Goal: Task Accomplishment & Management: Manage account settings

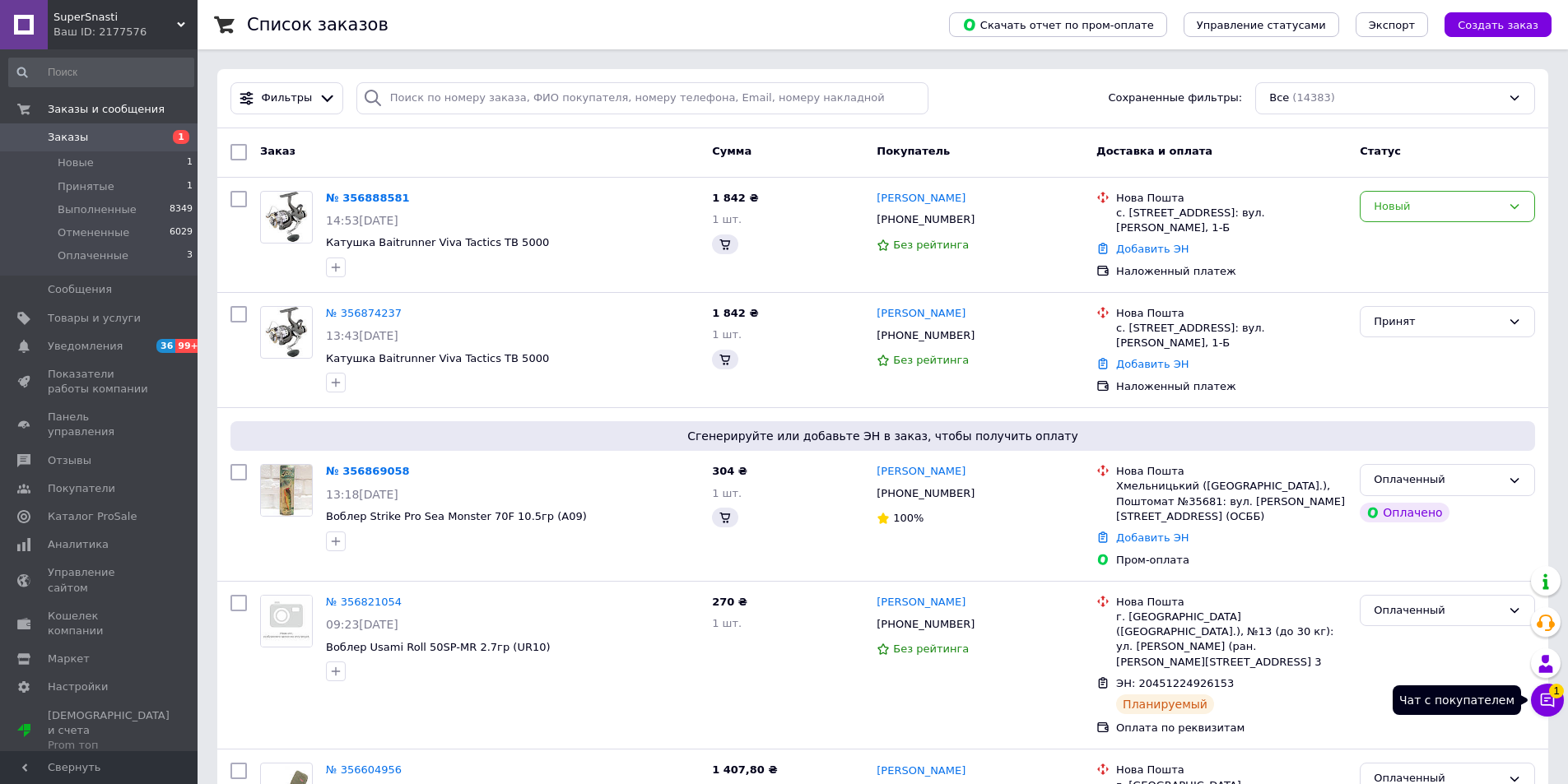
click at [1551, 707] on icon at bounding box center [1548, 701] width 17 height 17
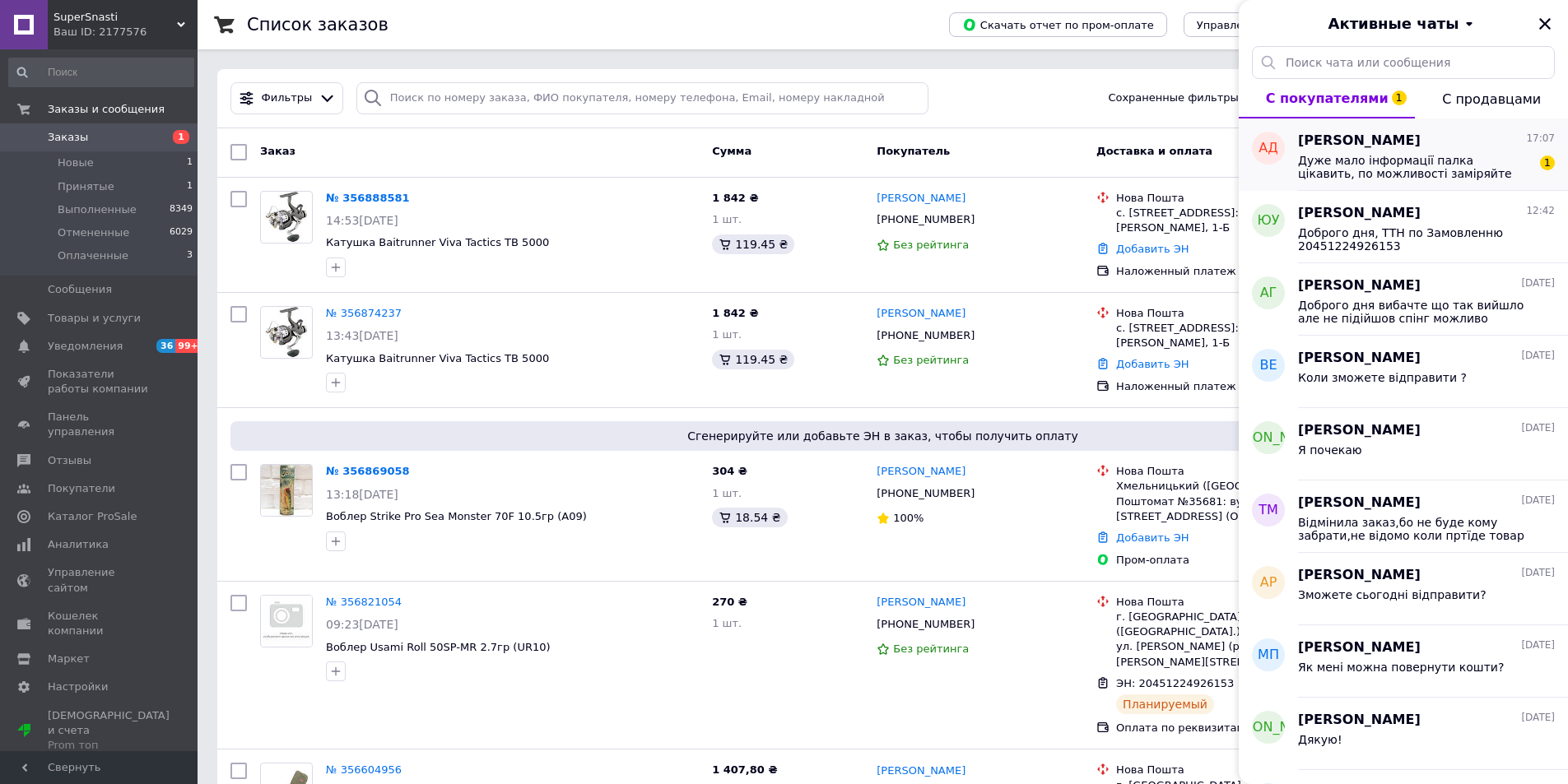
click at [1441, 167] on span "Дуже мало інформації палка цікавить, по можливості заміряйте від кінця комеля д…" at bounding box center [1415, 167] width 234 height 27
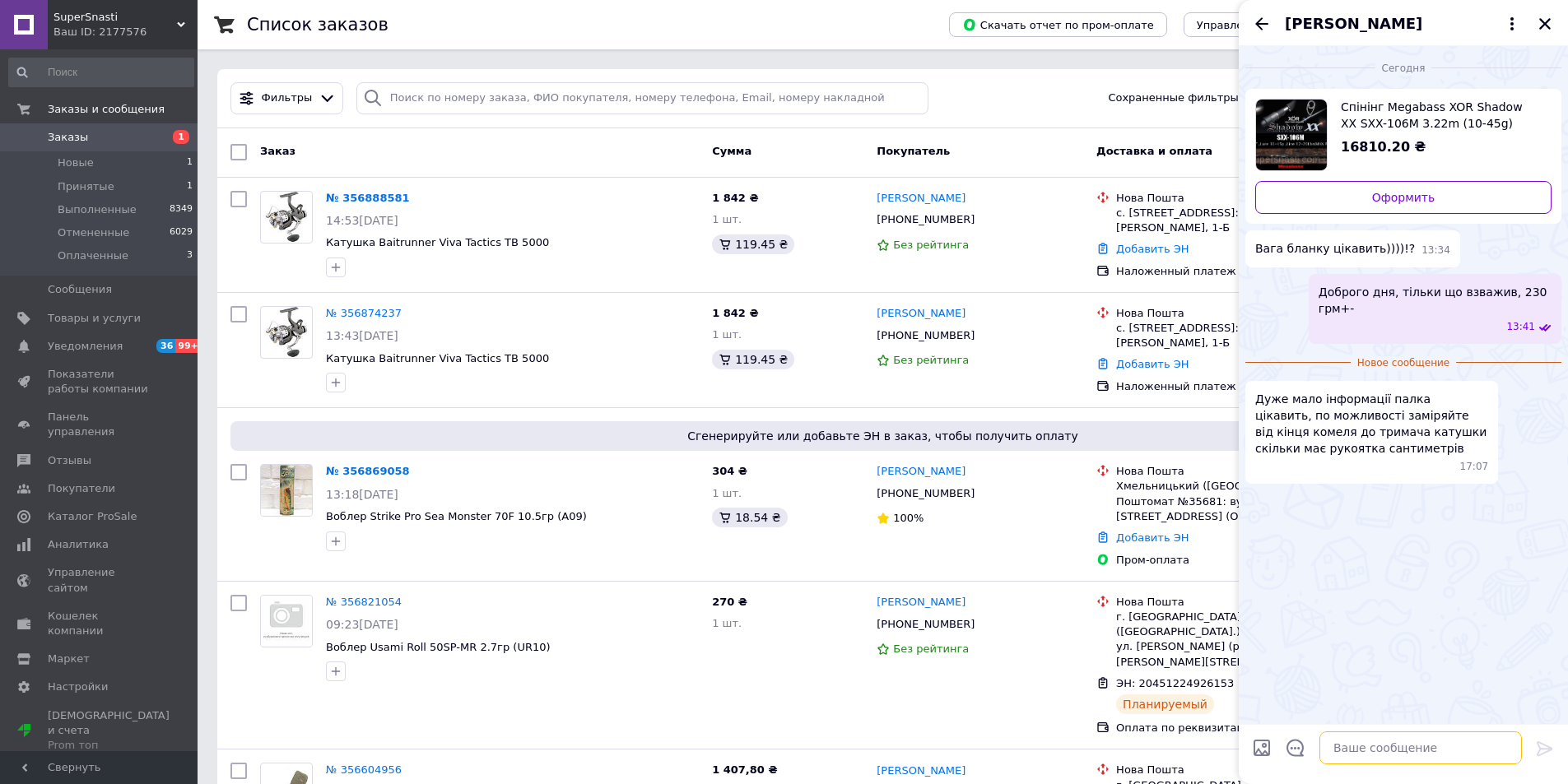
click at [1351, 739] on textarea at bounding box center [1420, 748] width 202 height 33
type textarea "l"
type textarea "і"
type textarea "Д"
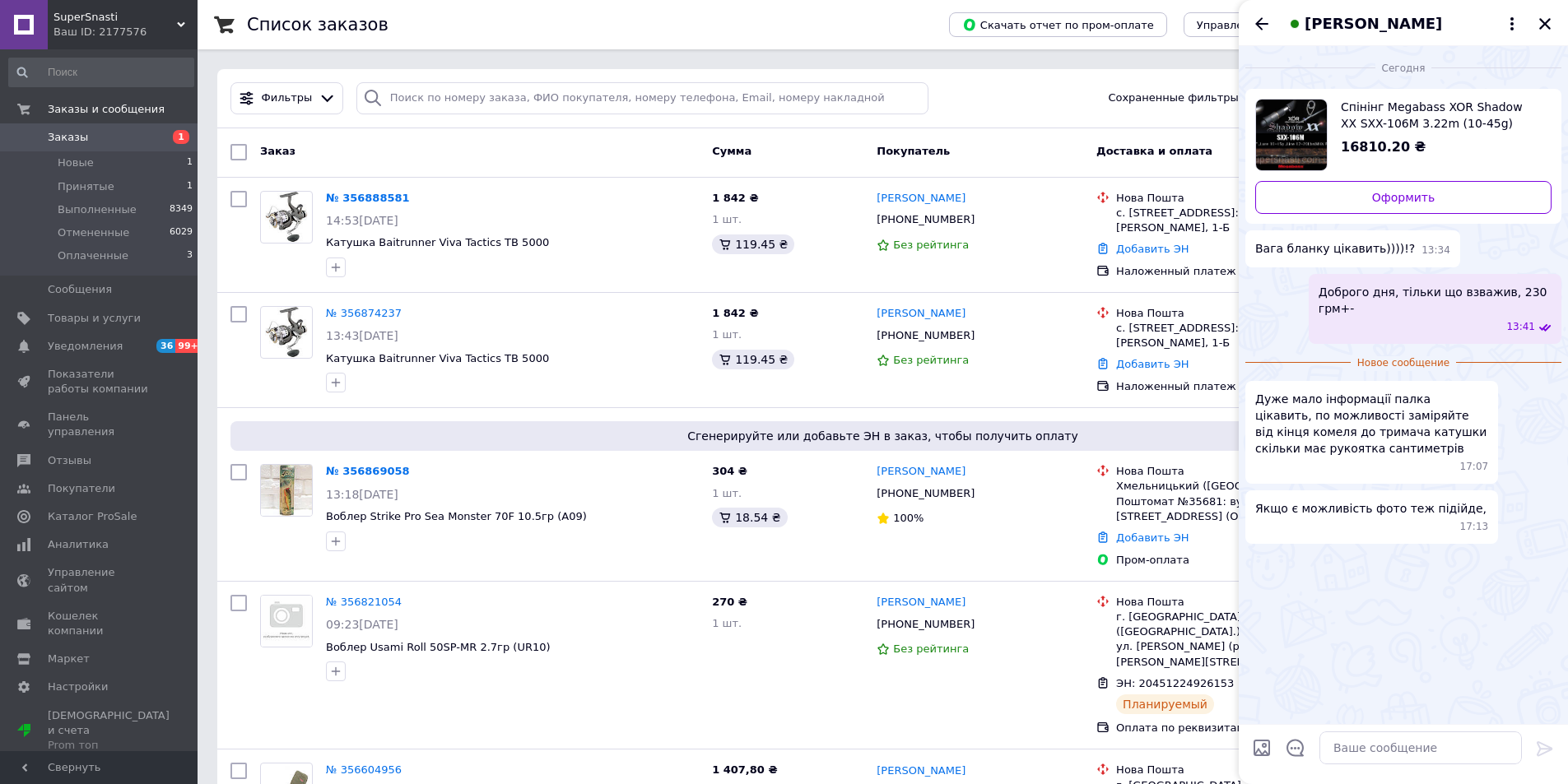
click at [1266, 746] on input "Загрузить файлы" at bounding box center [1261, 747] width 19 height 19
type input "C:\fakepath\5249461118714379254.jpg"
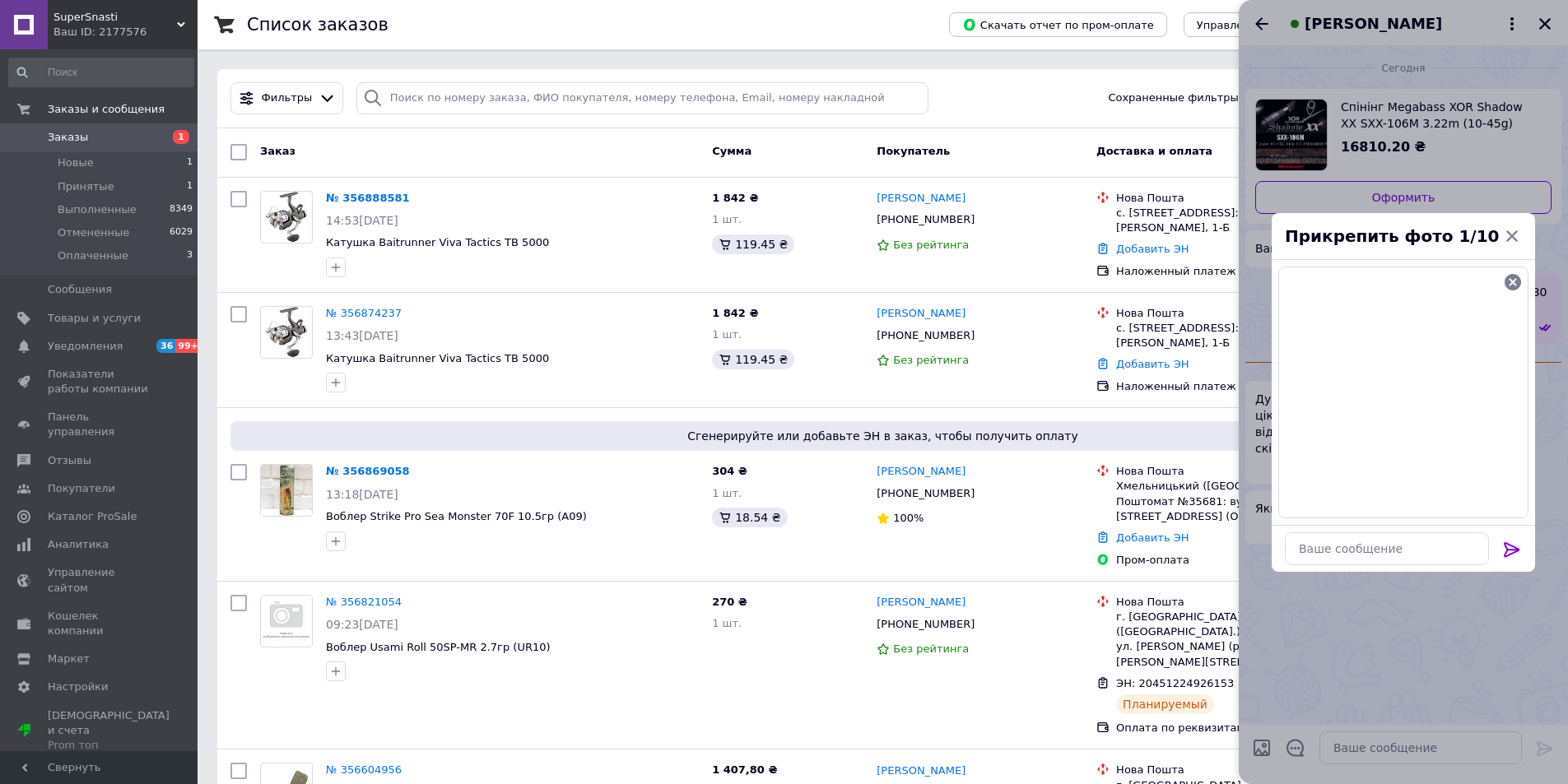
click at [1514, 549] on icon at bounding box center [1512, 549] width 19 height 19
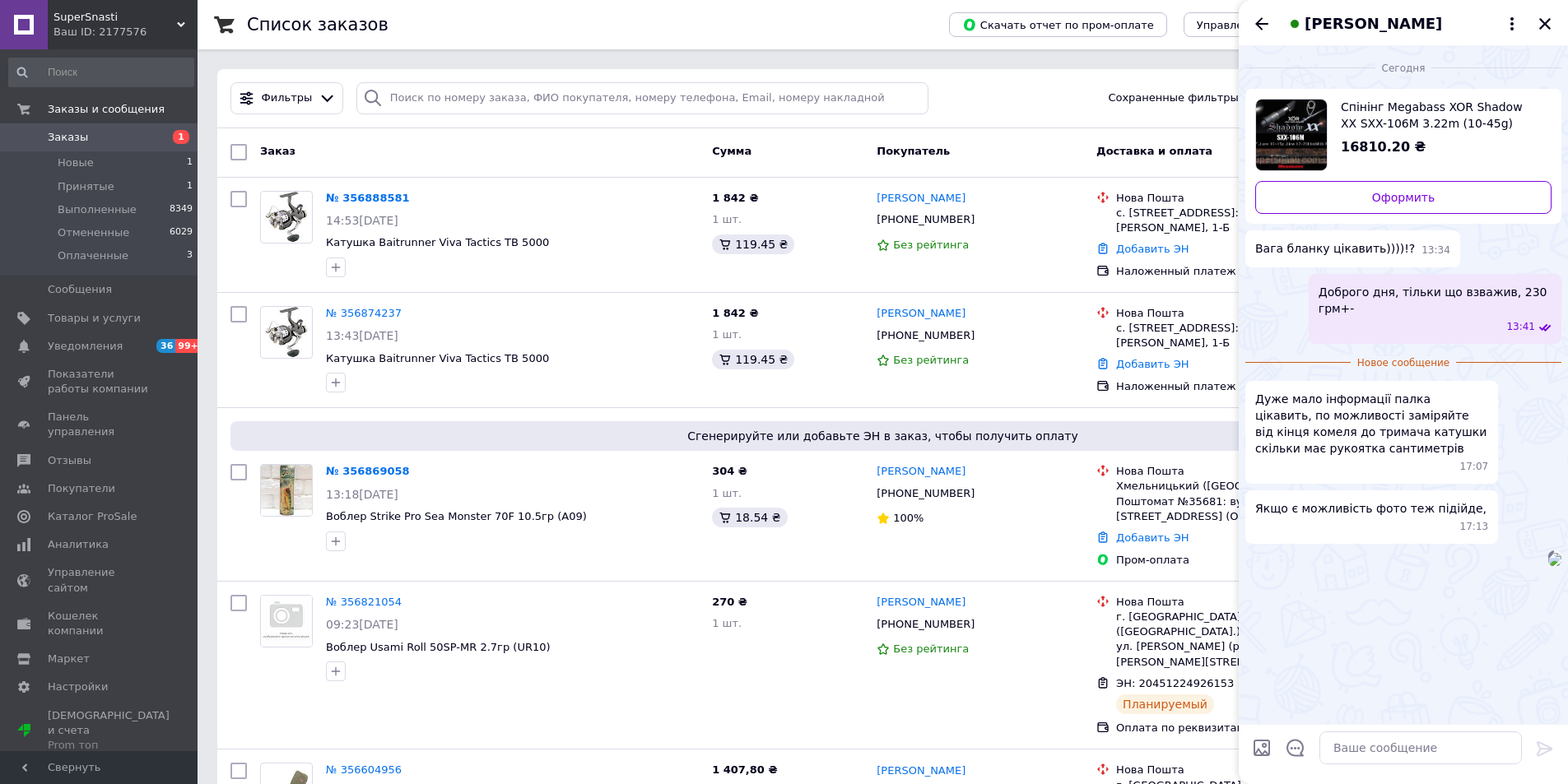
click at [1548, 566] on img at bounding box center [1554, 560] width 13 height 13
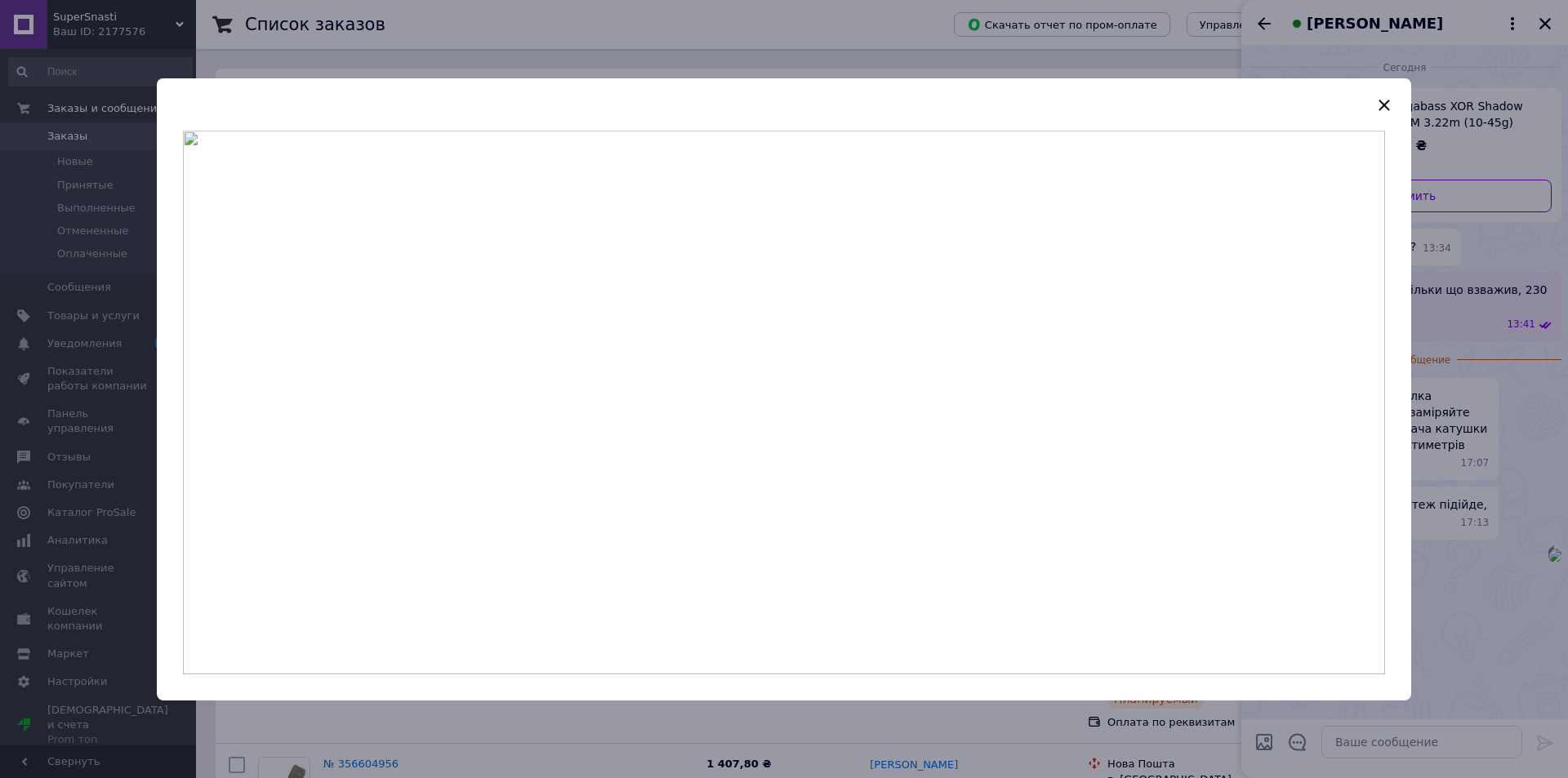
click at [1463, 378] on div at bounding box center [784, 389] width 1568 height 778
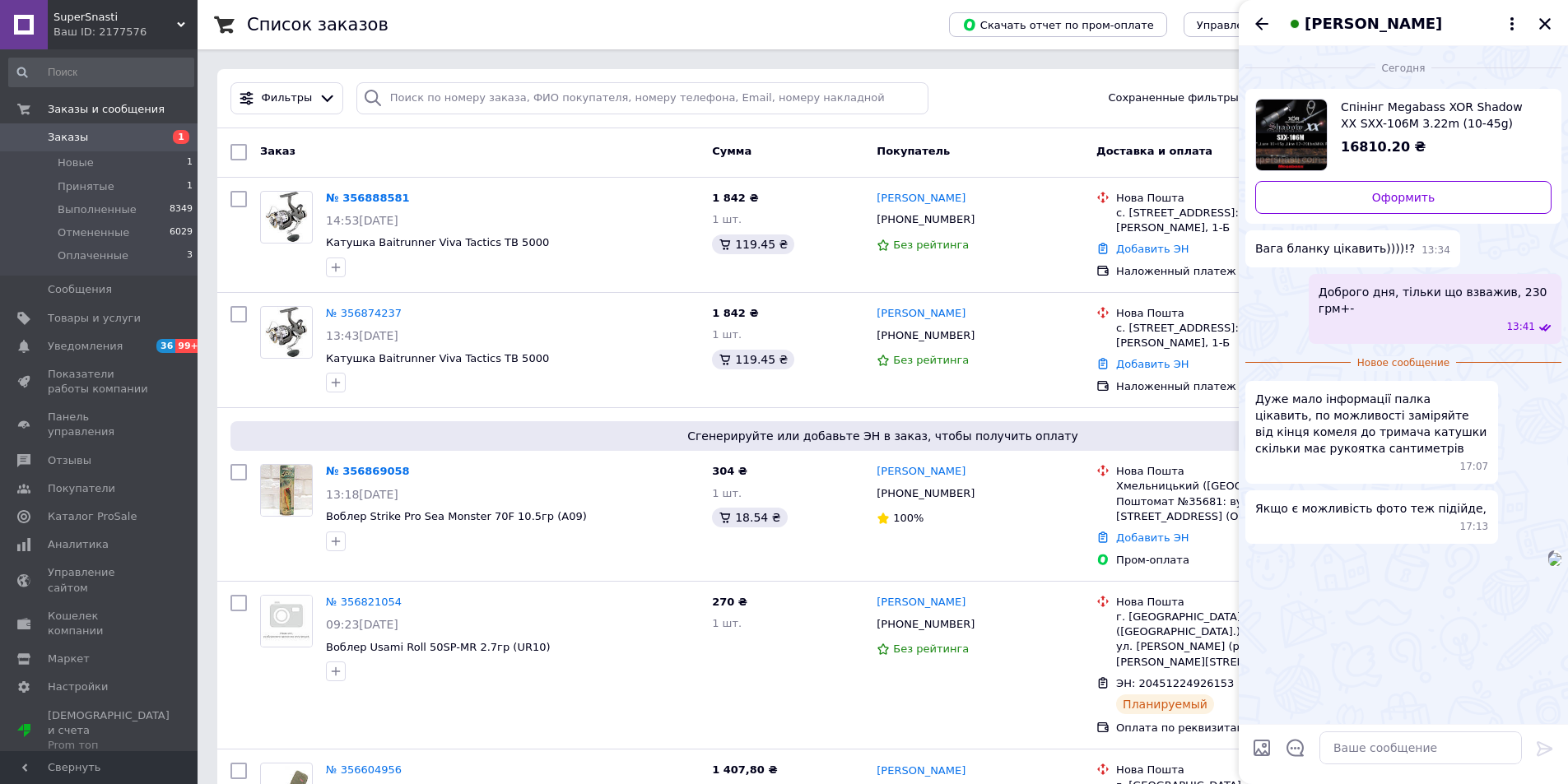
click at [1548, 566] on img at bounding box center [1554, 560] width 13 height 13
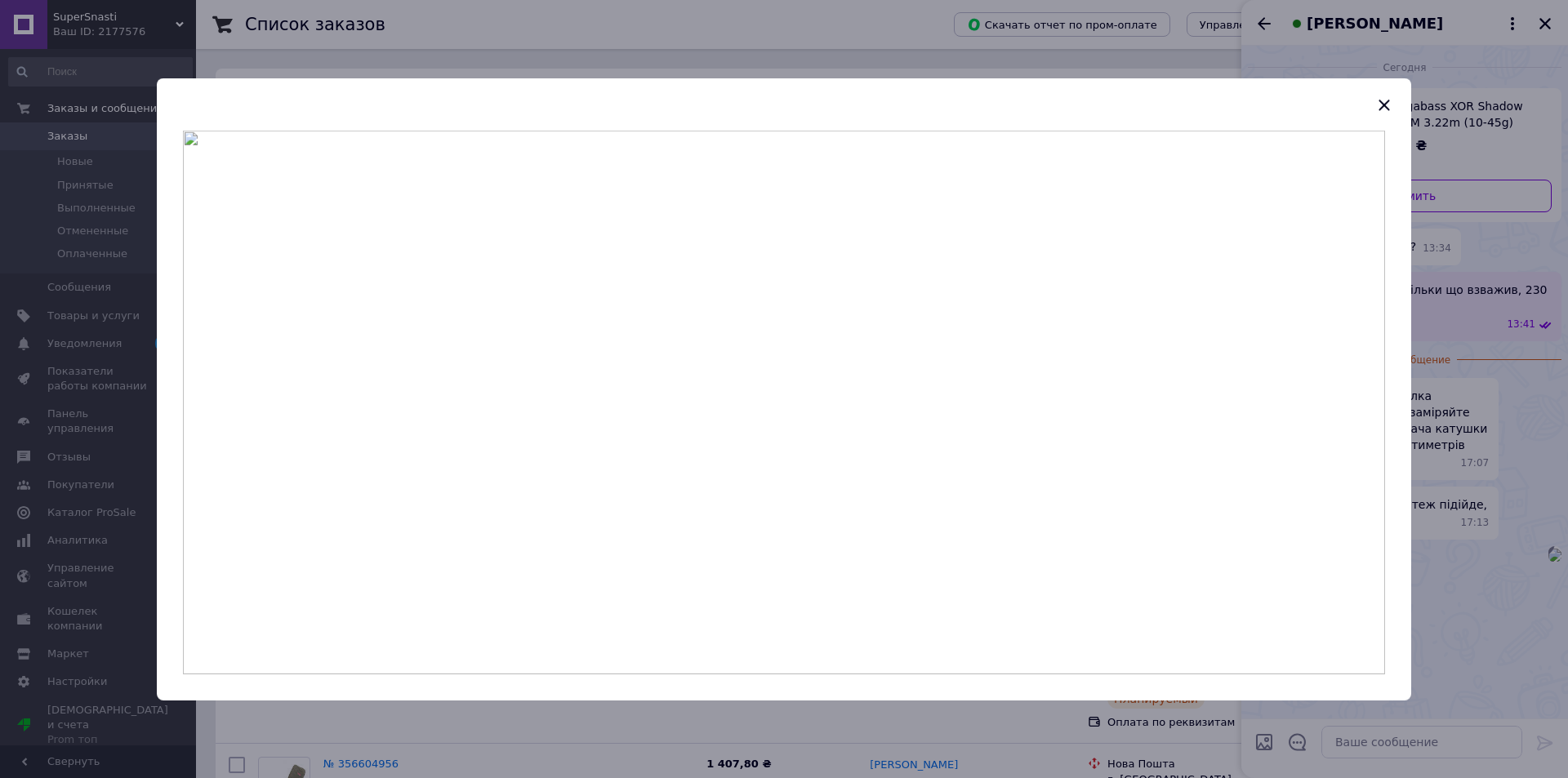
click at [1455, 424] on div at bounding box center [784, 389] width 1568 height 778
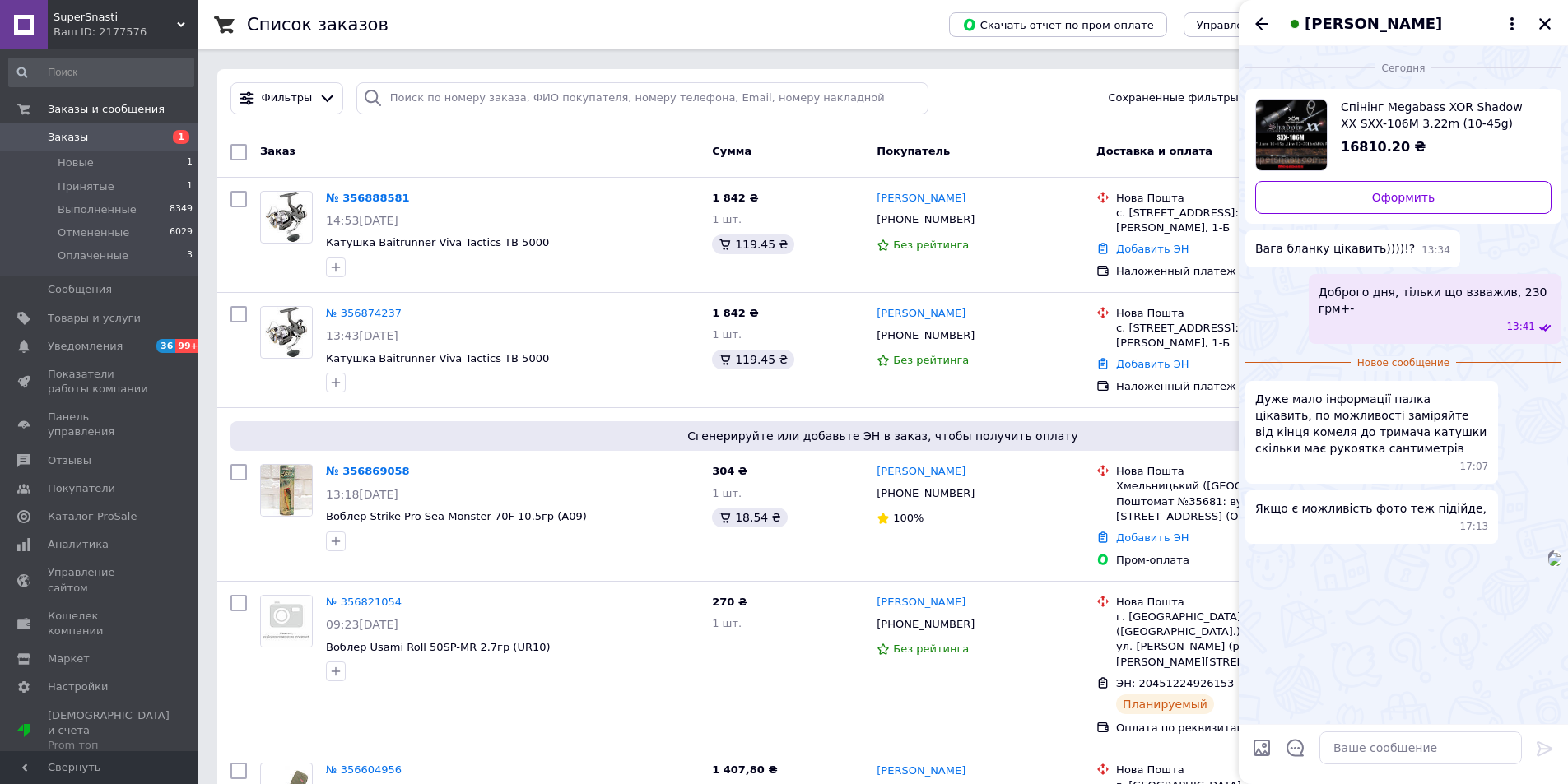
click at [1319, 127] on img "Посмотреть товар" at bounding box center [1291, 135] width 71 height 71
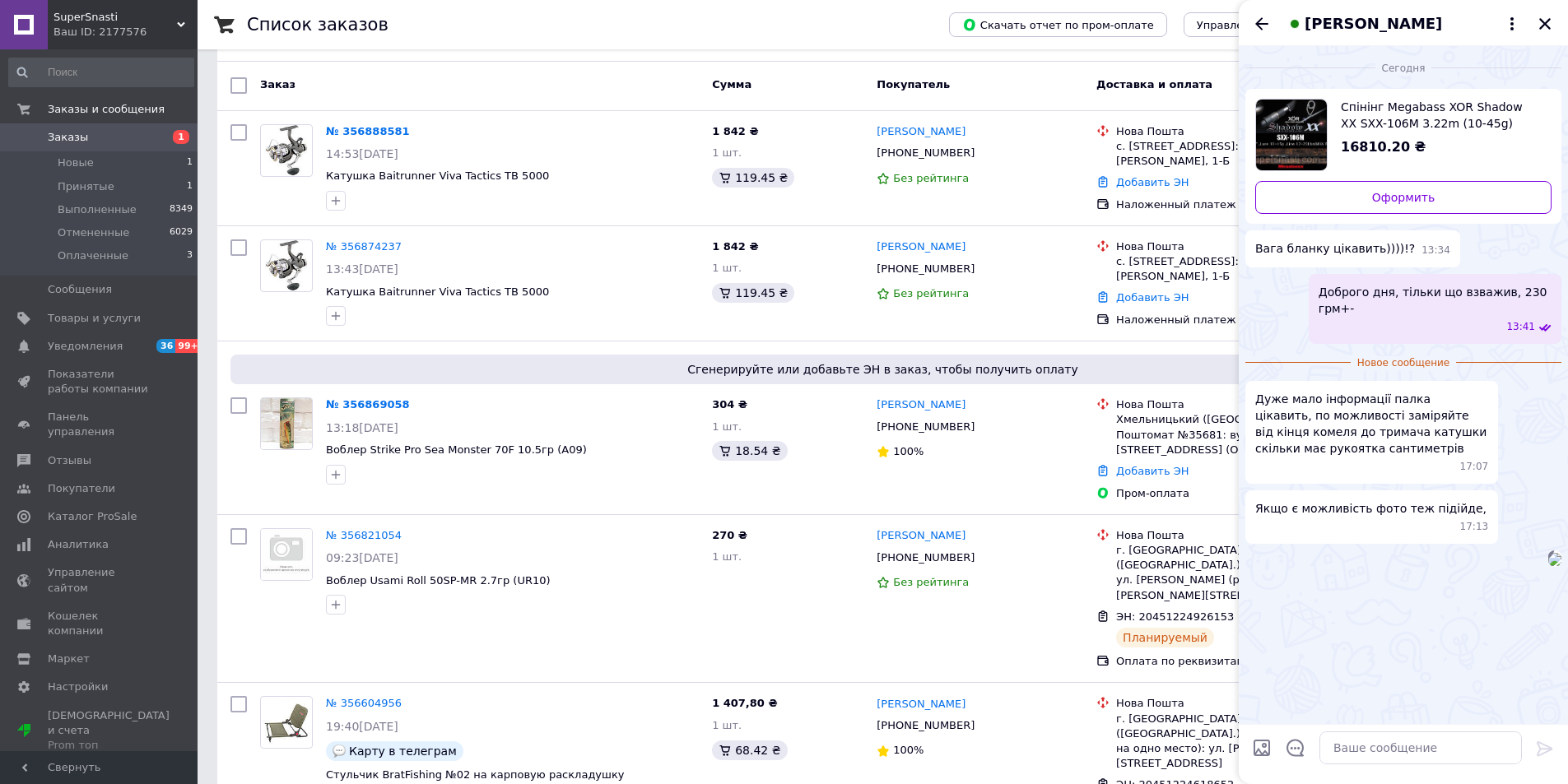
scroll to position [164, 0]
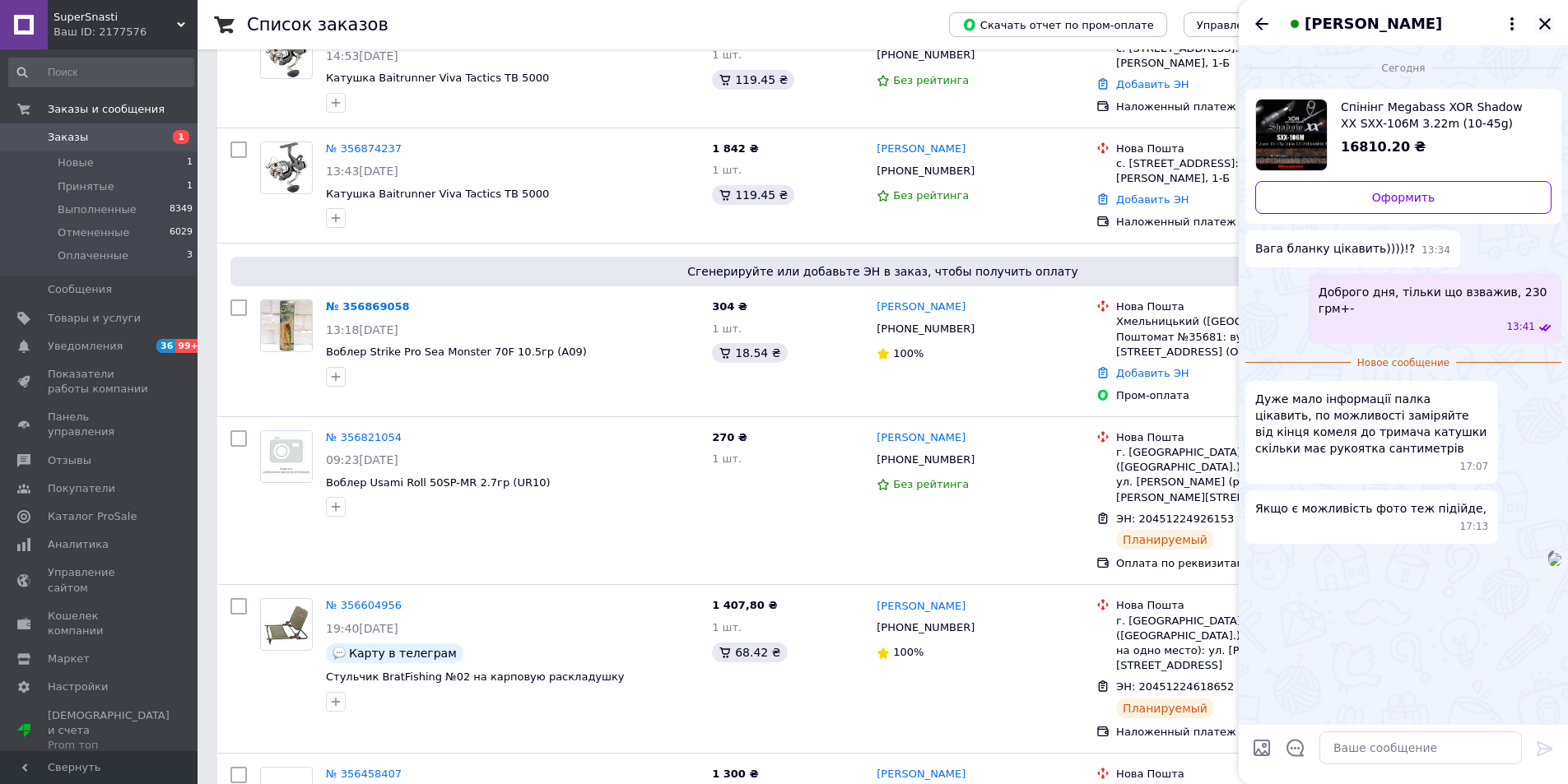
click at [1548, 27] on icon "Закрыть" at bounding box center [1545, 24] width 11 height 11
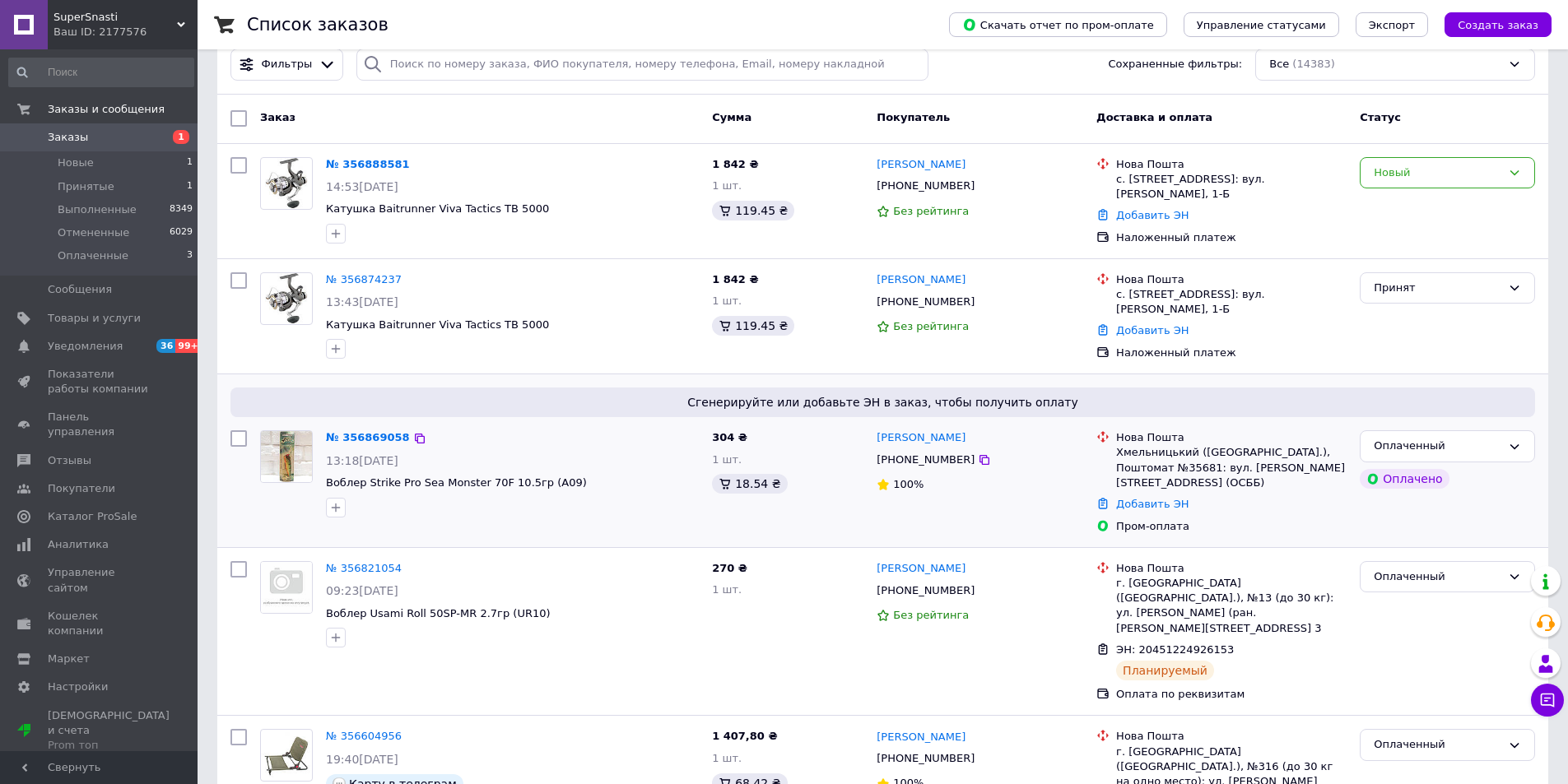
scroll to position [0, 0]
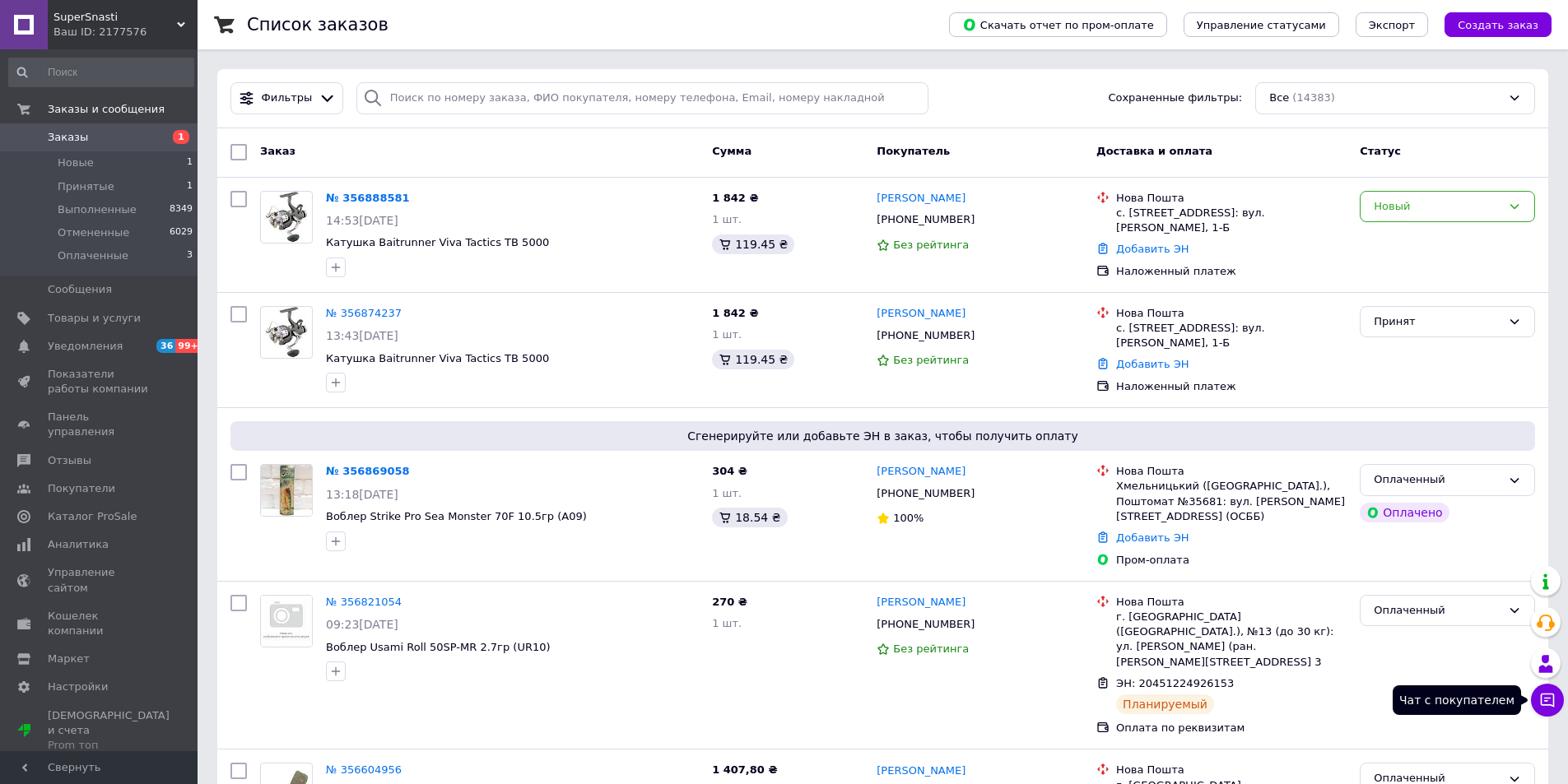
click at [1551, 707] on icon at bounding box center [1548, 701] width 17 height 17
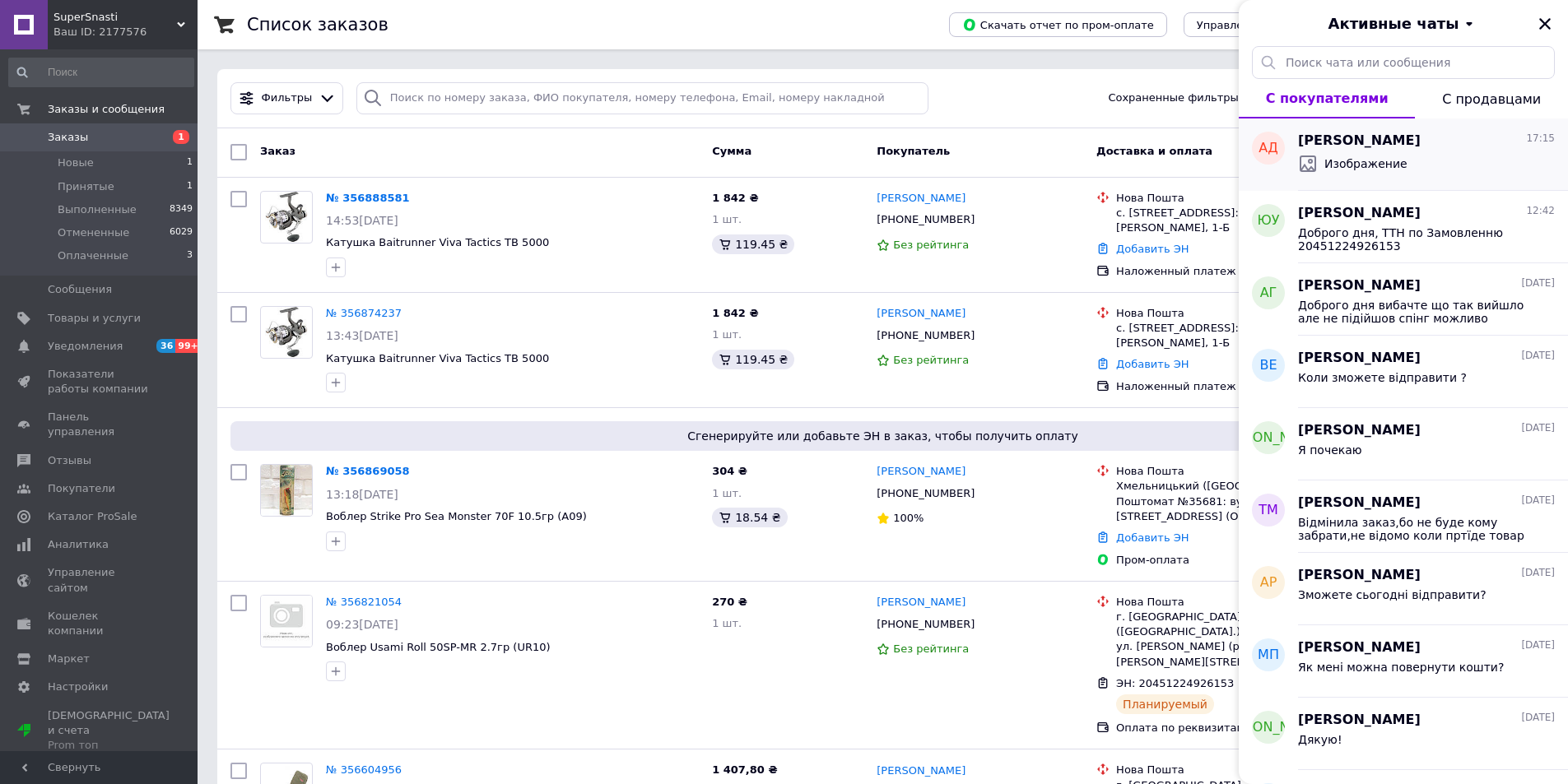
click at [1457, 175] on div "Изображение" at bounding box center [1427, 163] width 257 height 27
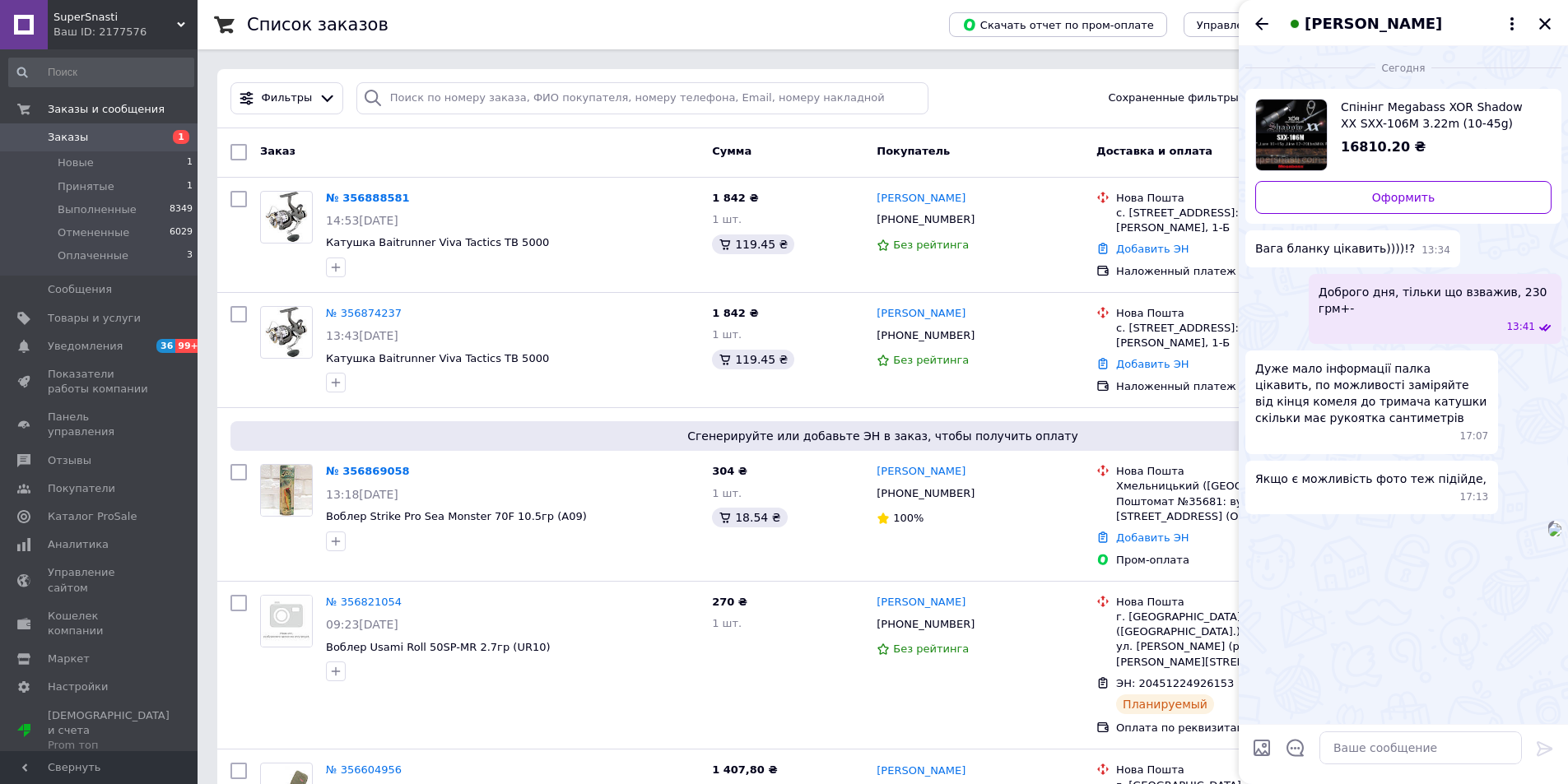
click at [1548, 537] on img at bounding box center [1554, 530] width 13 height 13
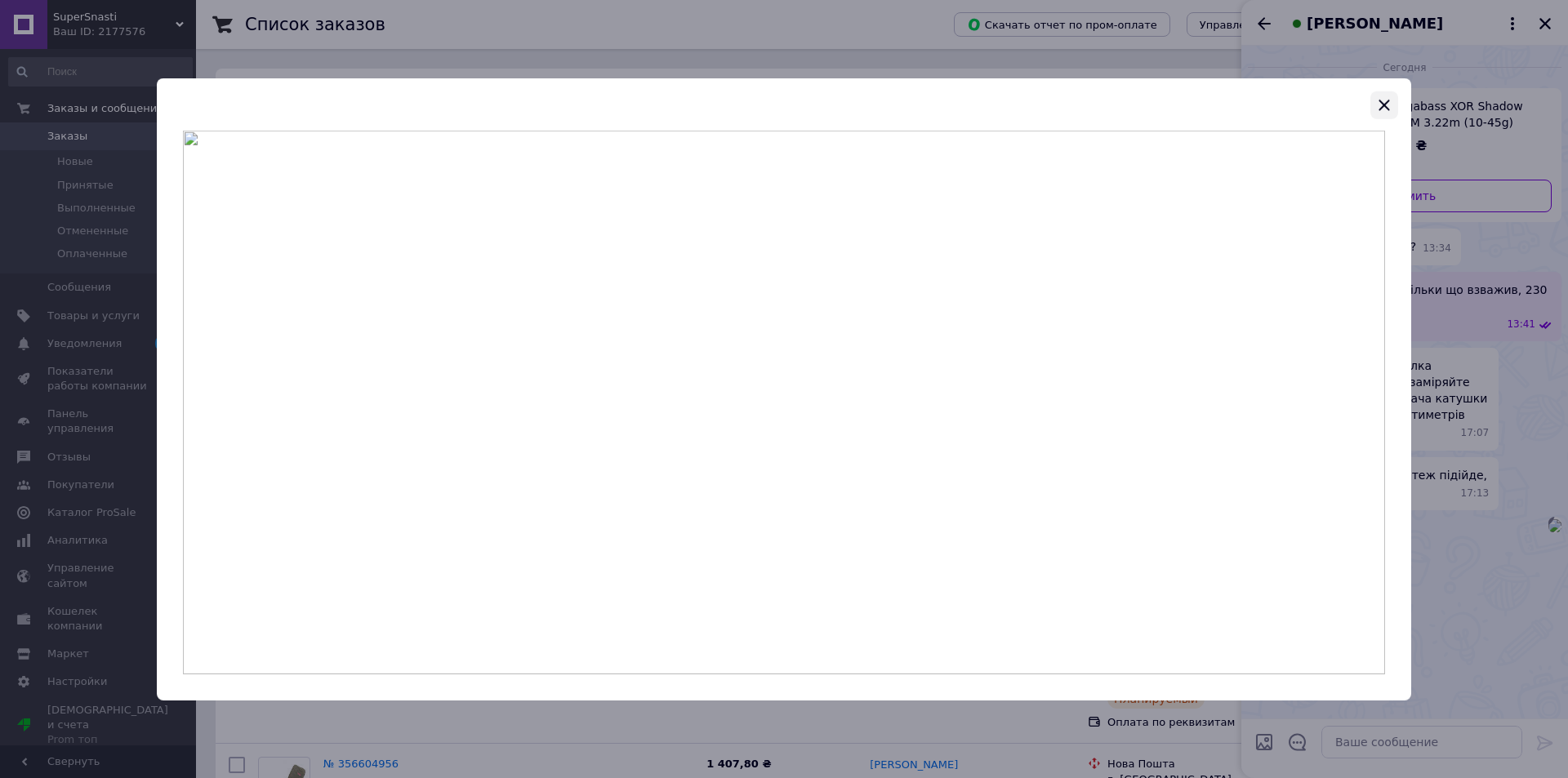
click at [1385, 110] on icon "button" at bounding box center [1384, 104] width 19 height 19
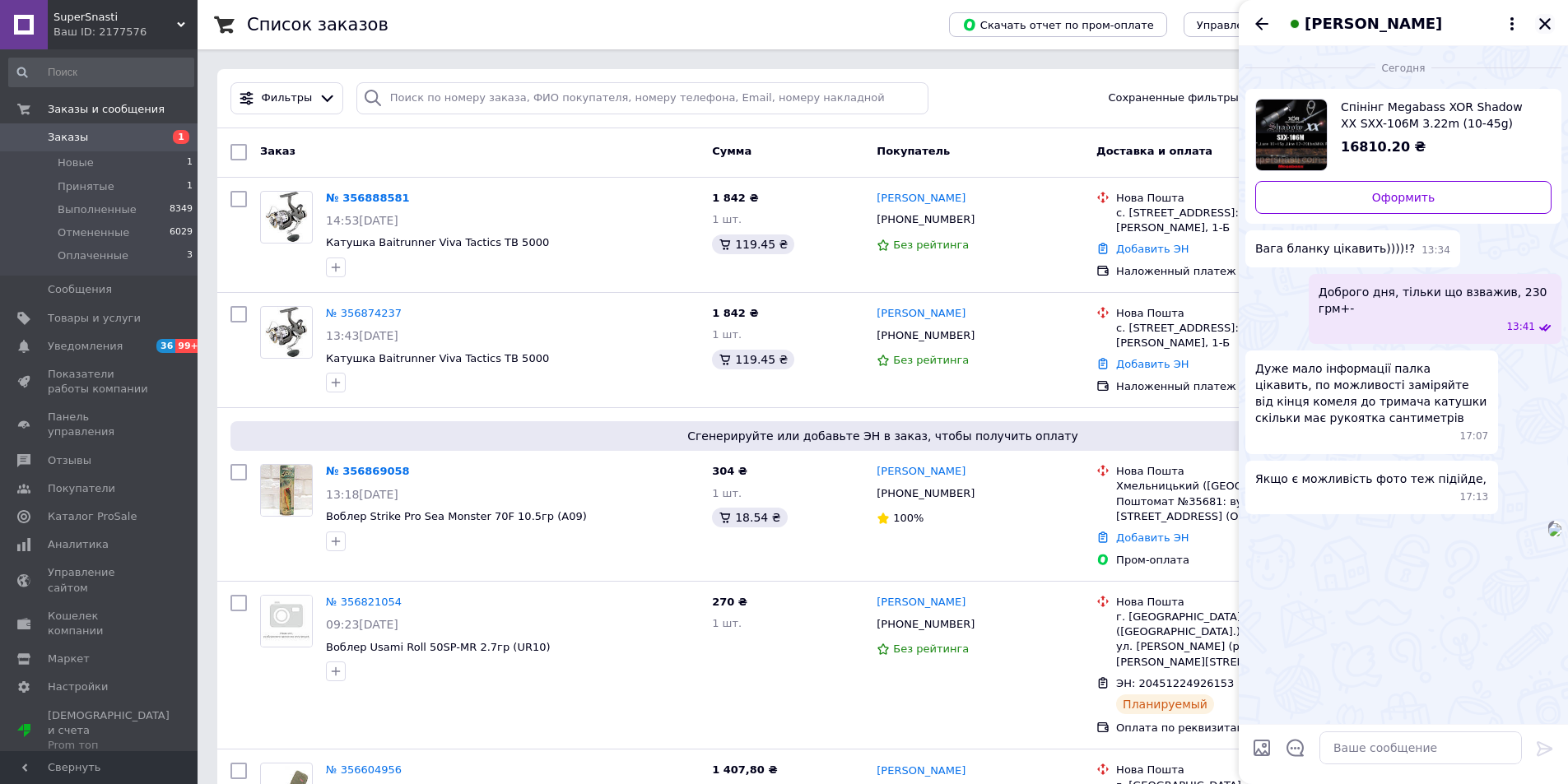
click at [1546, 25] on icon "Закрыть" at bounding box center [1545, 24] width 11 height 11
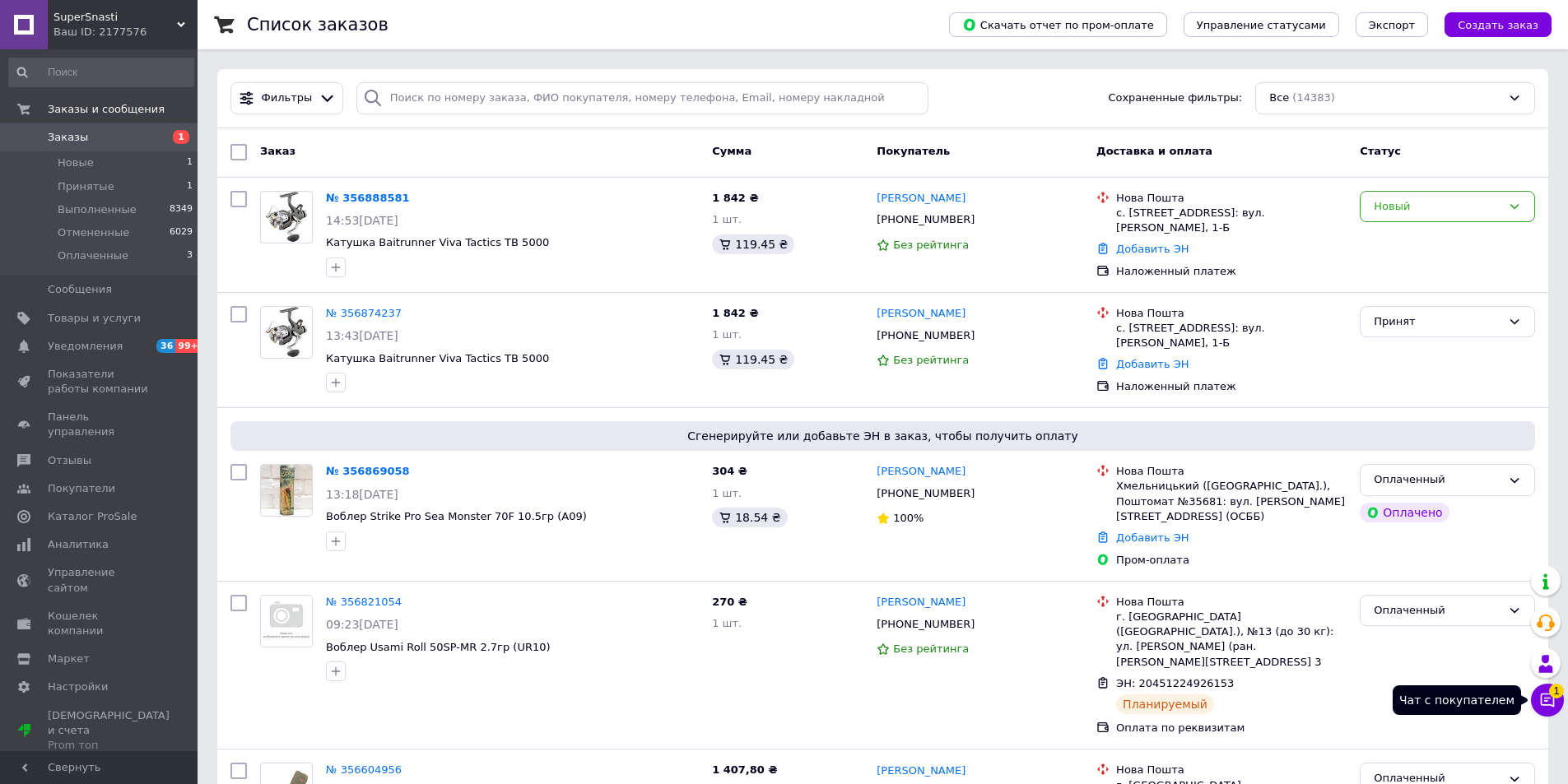
click at [1544, 700] on icon at bounding box center [1548, 701] width 17 height 17
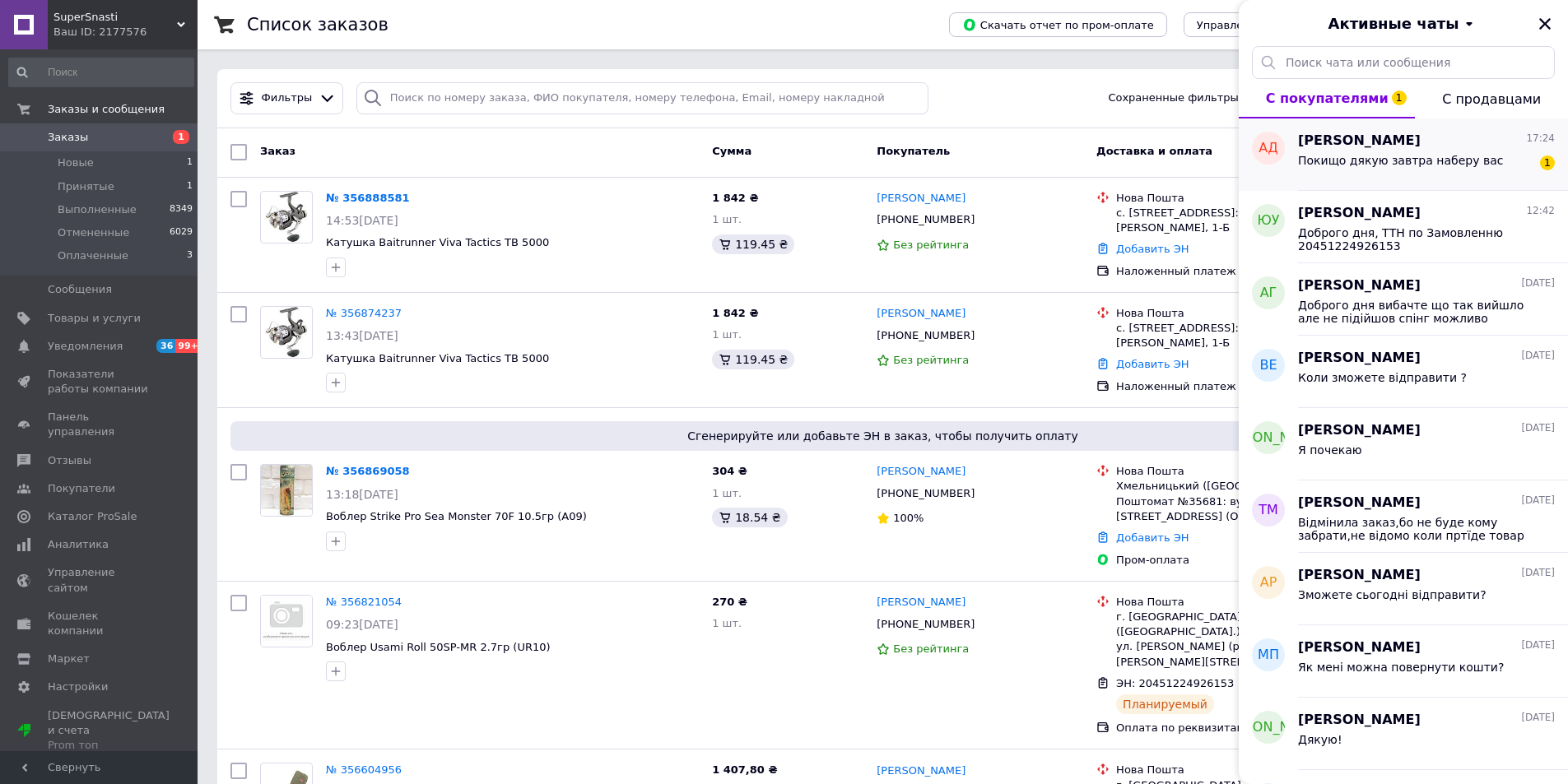
click at [1399, 175] on div "Покищо дякую завтра наберу вас" at bounding box center [1401, 165] width 205 height 23
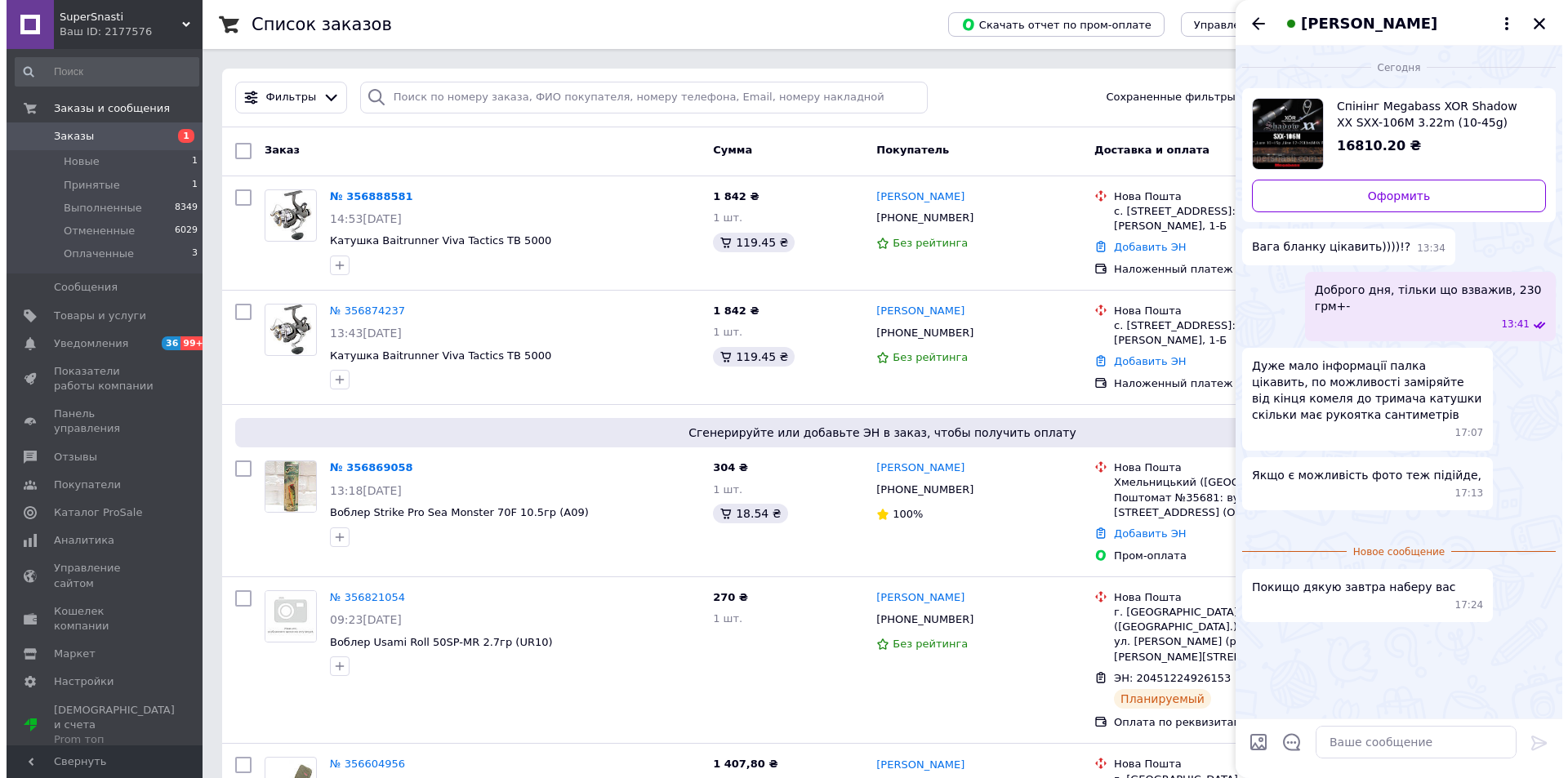
scroll to position [33, 0]
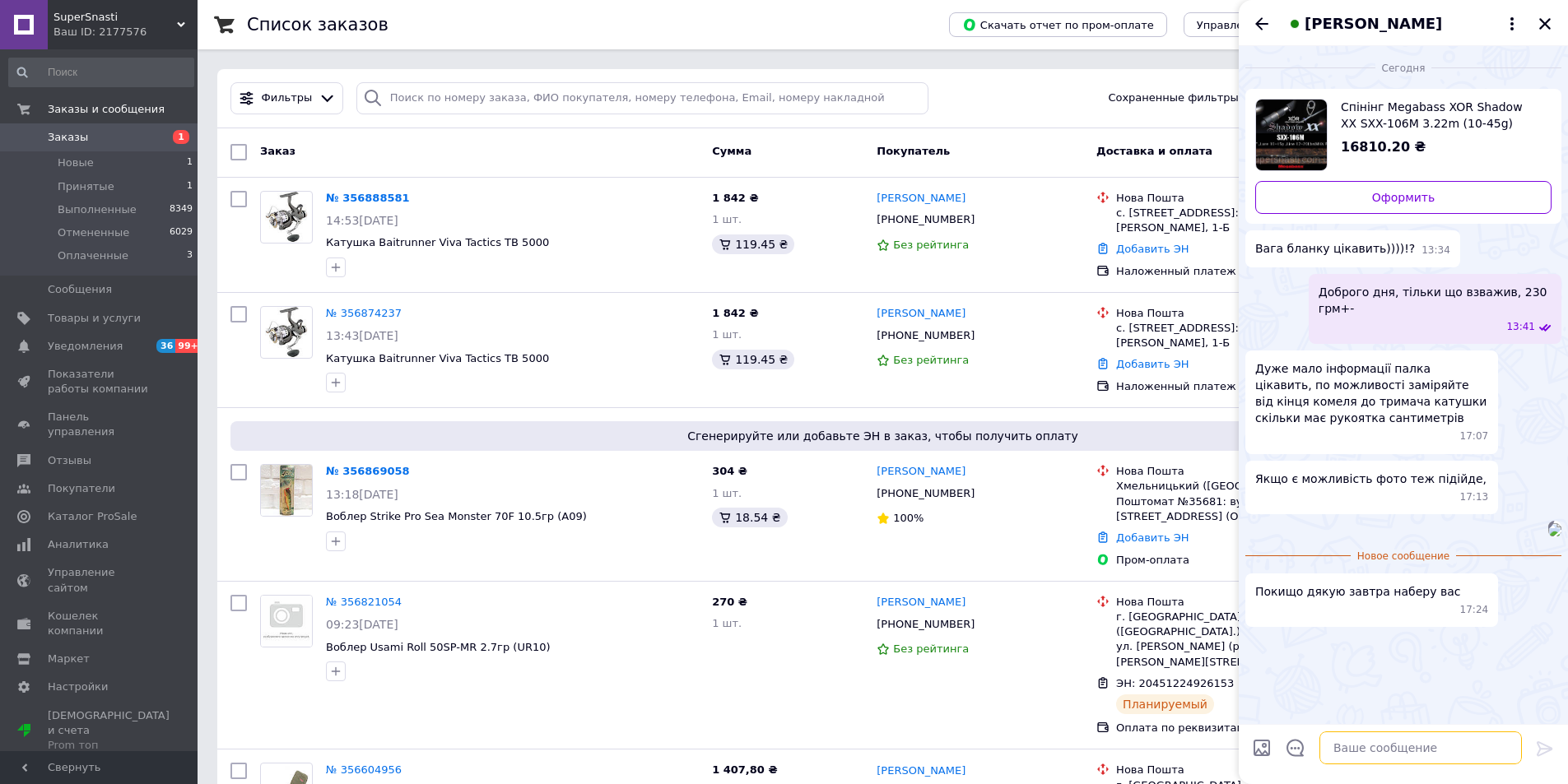
click at [1376, 752] on textarea at bounding box center [1420, 748] width 202 height 33
click at [1548, 537] on img at bounding box center [1554, 530] width 13 height 13
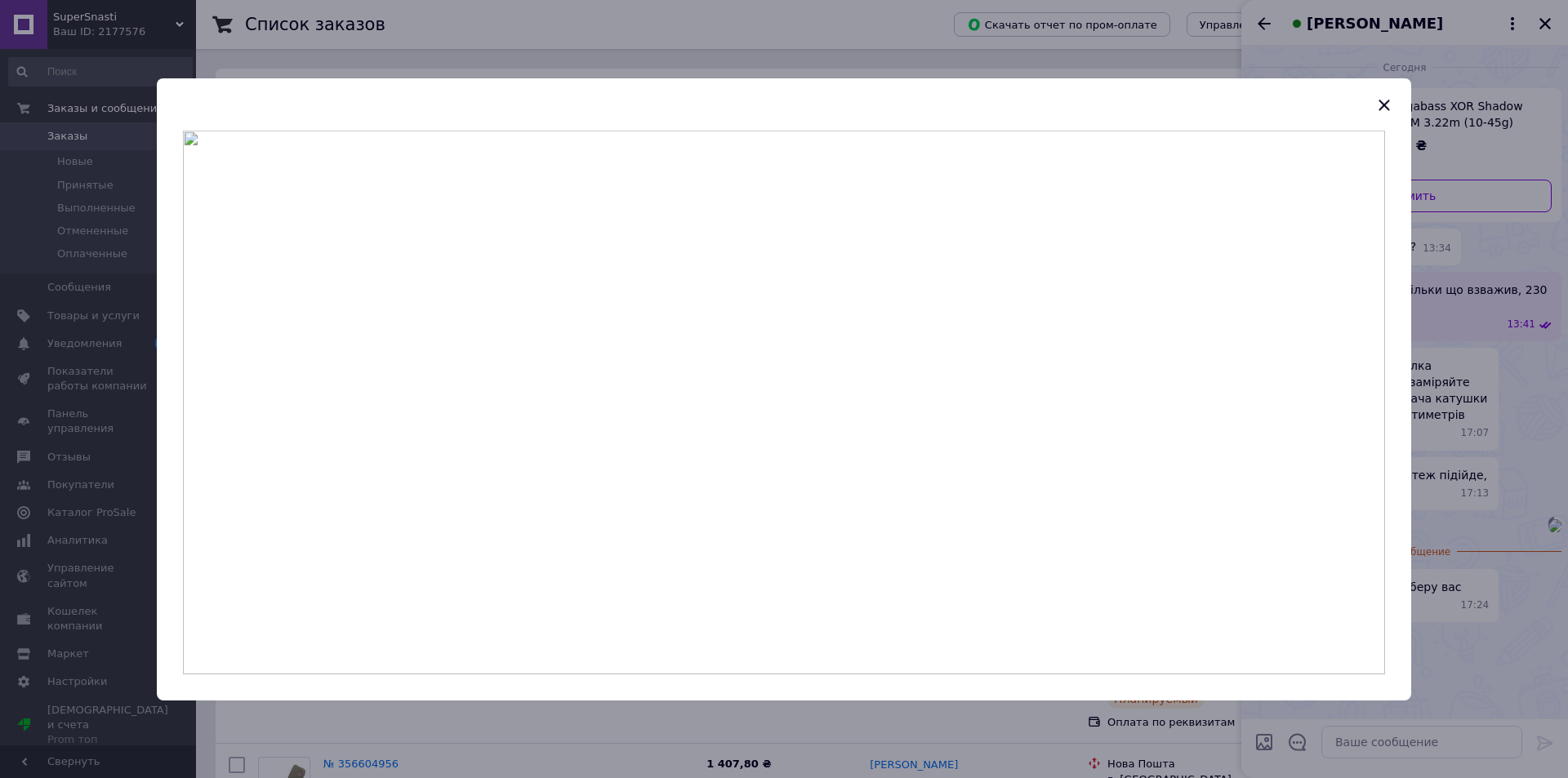
click at [995, 454] on img at bounding box center [784, 402] width 1202 height 544
click at [1468, 298] on div at bounding box center [784, 389] width 1568 height 778
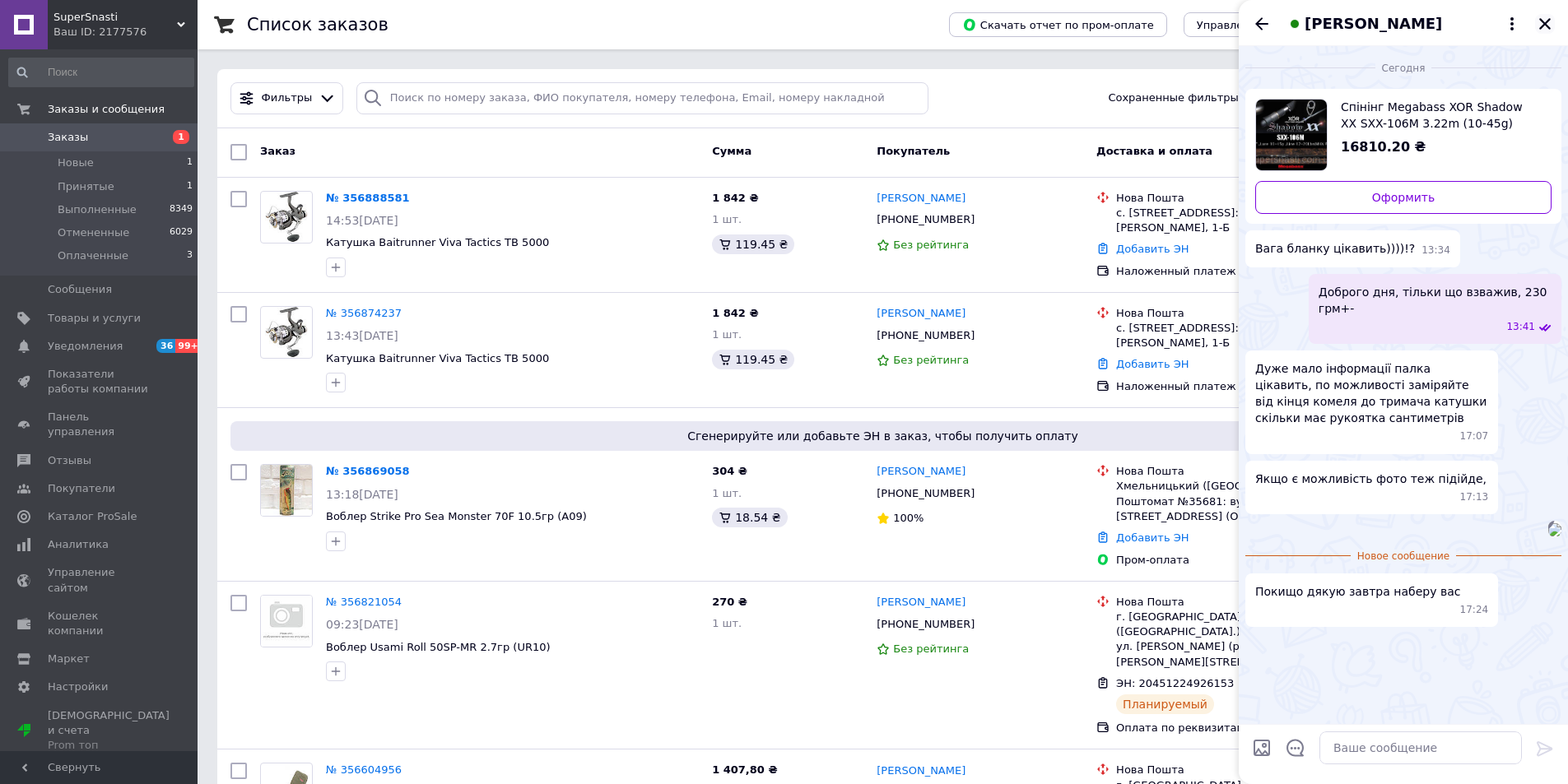
click at [1546, 20] on icon "Закрыть" at bounding box center [1545, 24] width 15 height 15
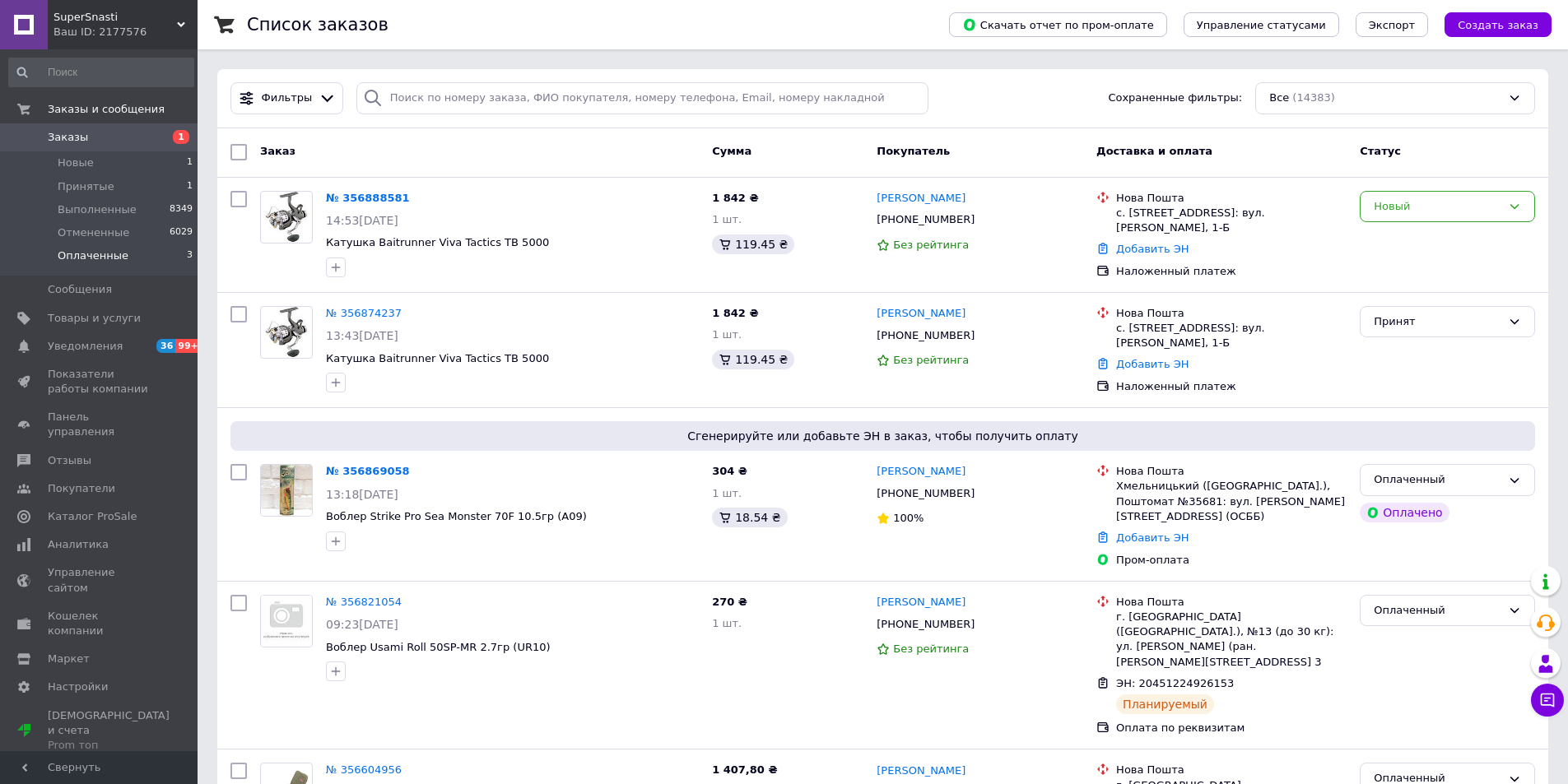
click at [117, 263] on span "Оплаченные" at bounding box center [92, 256] width 71 height 15
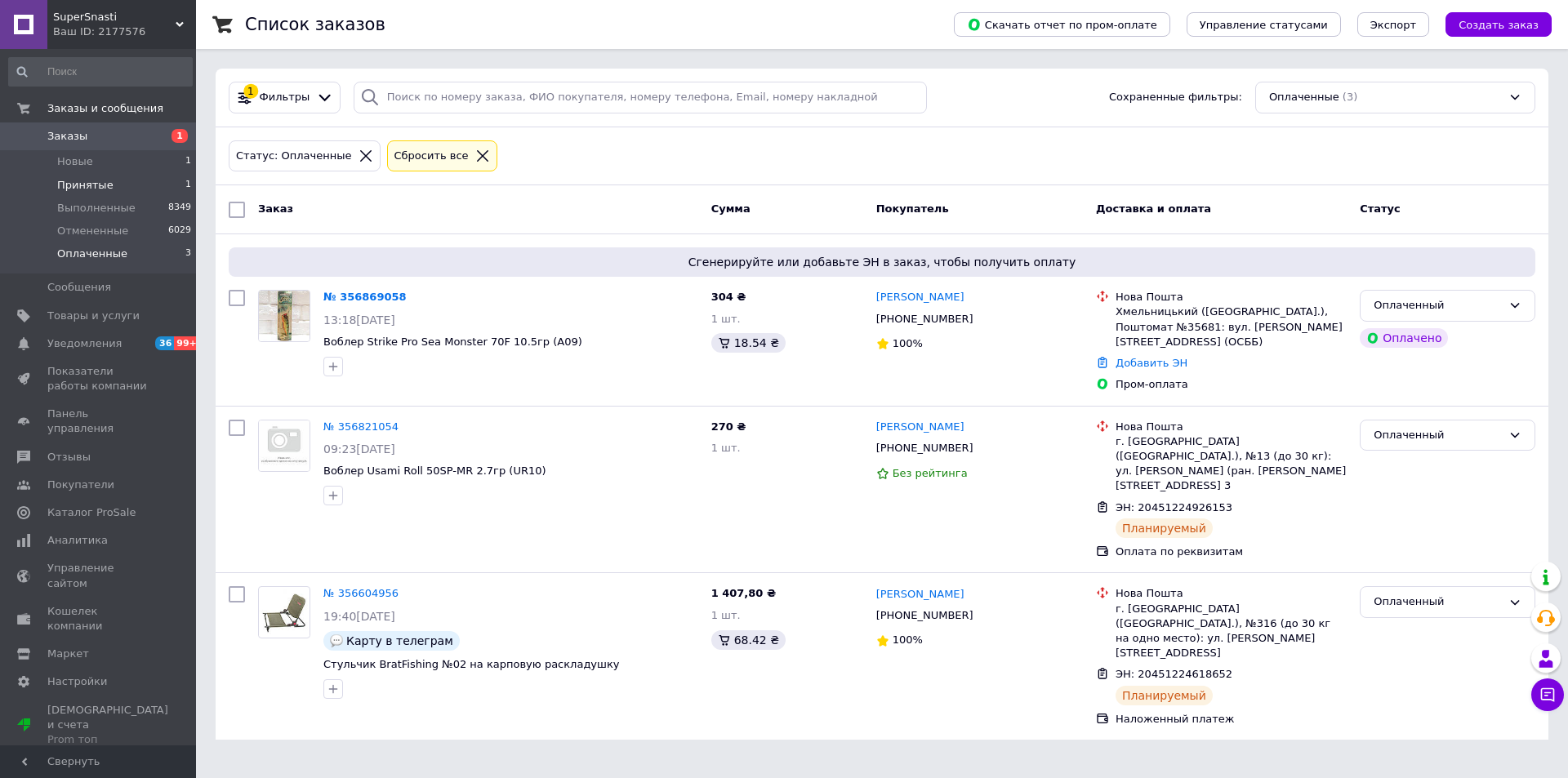
click at [141, 186] on li "Принятые 1" at bounding box center [100, 185] width 201 height 23
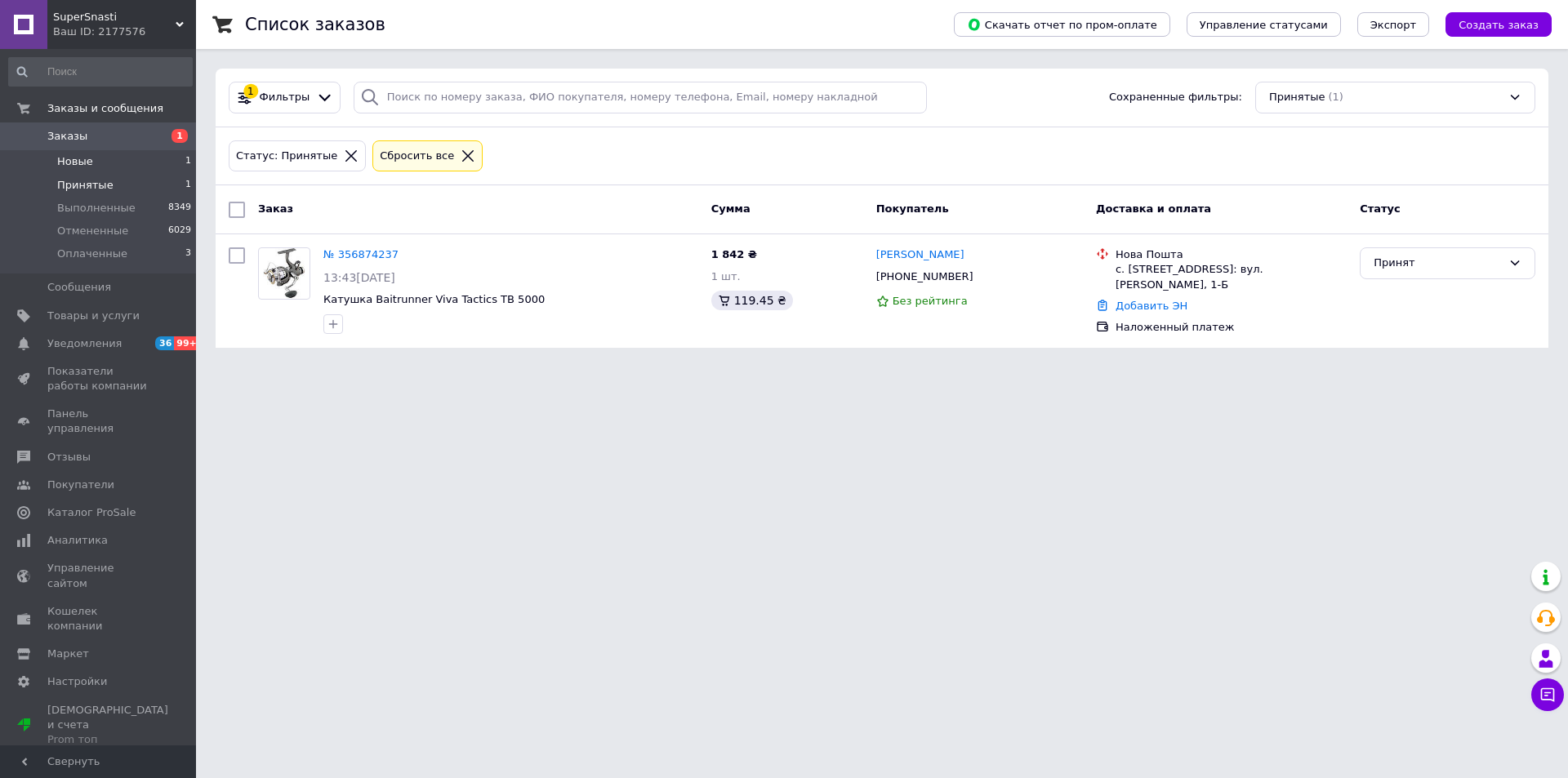
click at [107, 163] on li "Новые 1" at bounding box center [100, 161] width 201 height 23
click at [105, 178] on span "Принятые" at bounding box center [84, 185] width 56 height 15
click at [106, 167] on li "Новые 1" at bounding box center [100, 161] width 201 height 23
click at [1549, 698] on icon at bounding box center [1548, 696] width 16 height 16
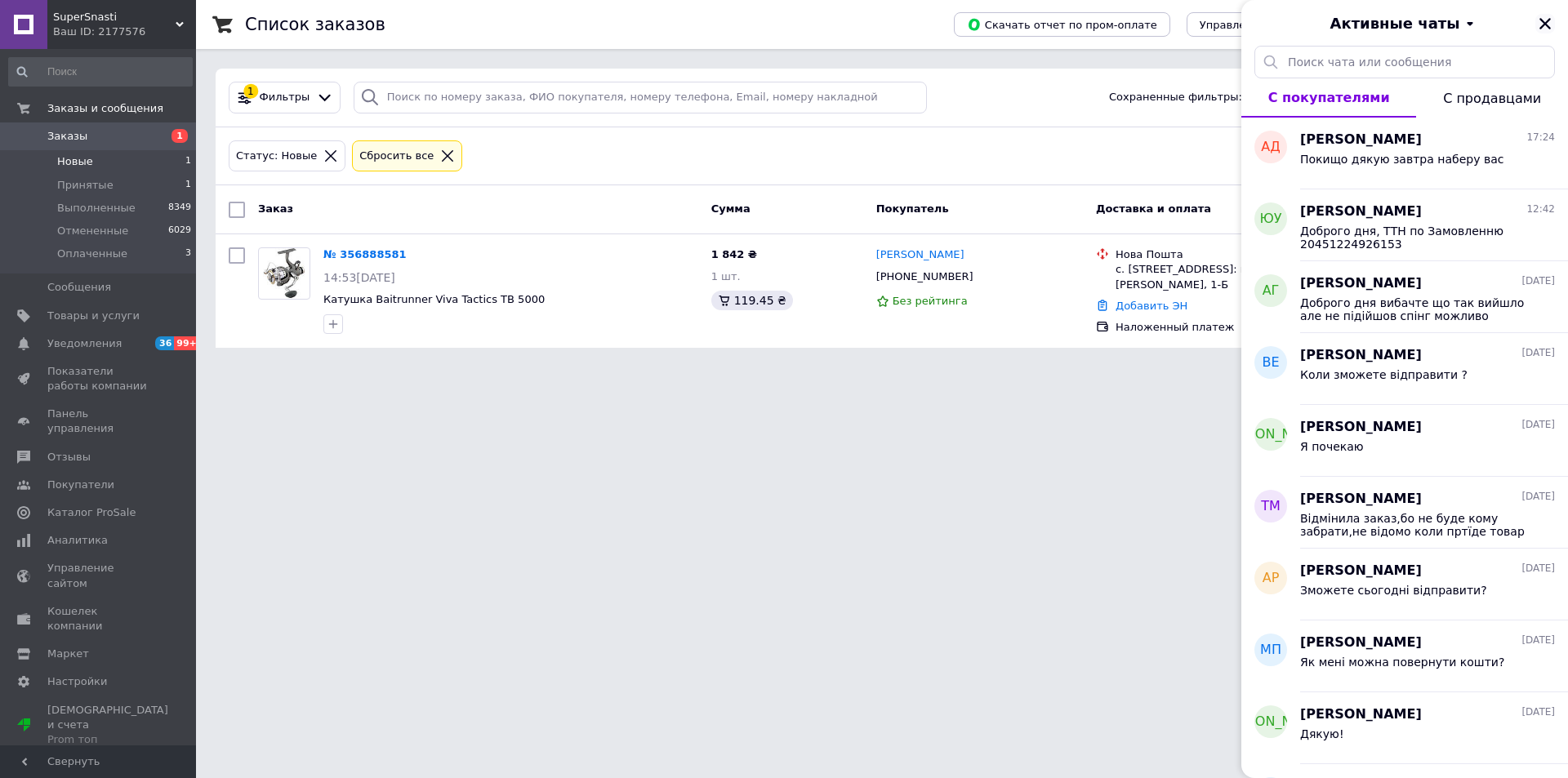
click at [1541, 22] on icon "Закрыть" at bounding box center [1545, 24] width 15 height 15
